Goal: Task Accomplishment & Management: Complete application form

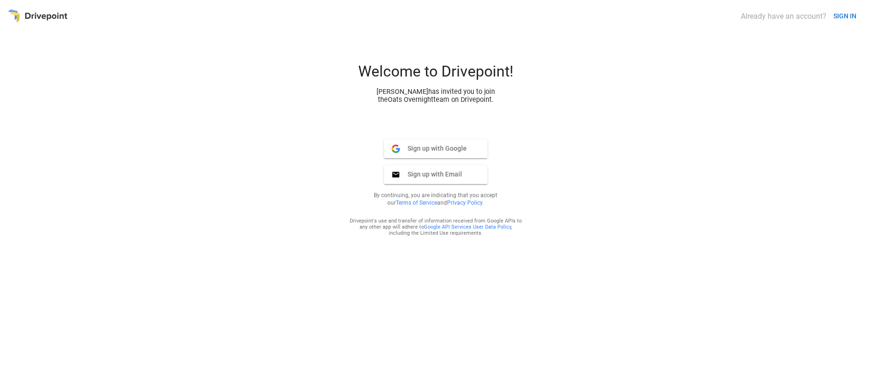
click at [449, 149] on span "Sign up with Google" at bounding box center [433, 148] width 67 height 8
